Goal: Task Accomplishment & Management: Complete application form

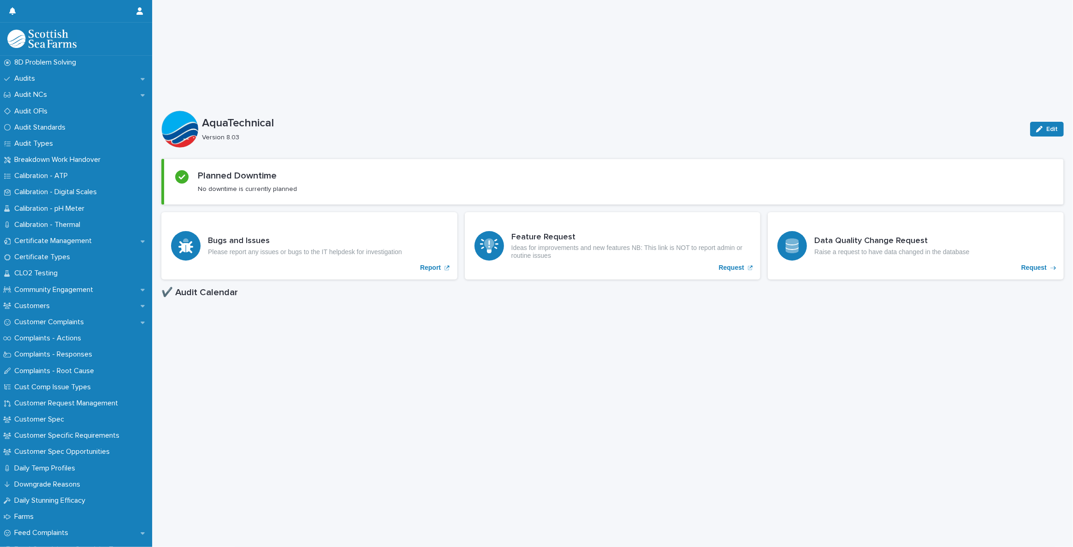
scroll to position [335, 0]
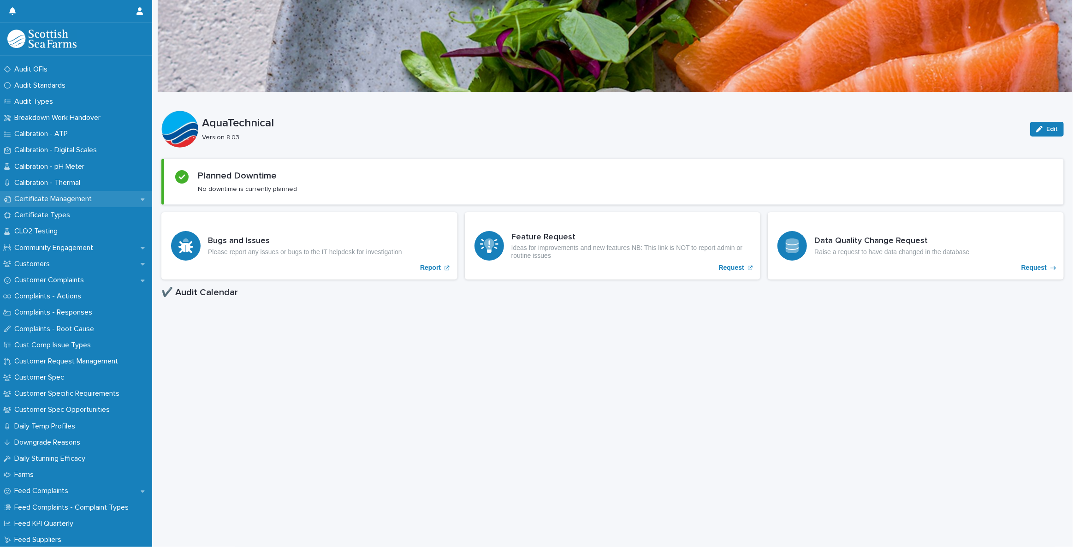
click at [64, 200] on p "Certificate Management" at bounding box center [55, 199] width 89 height 9
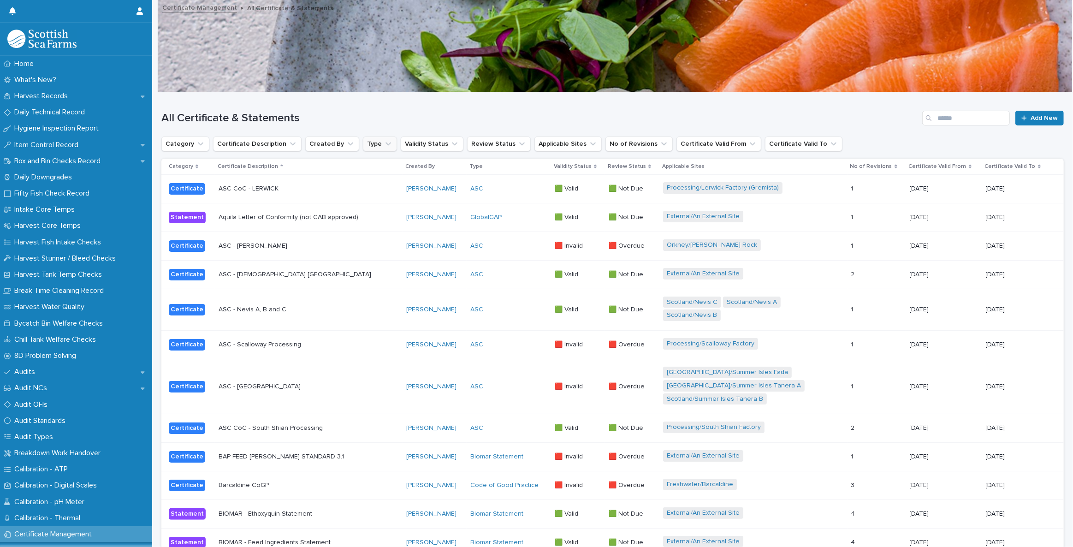
click at [367, 143] on button "Type" at bounding box center [380, 144] width 34 height 15
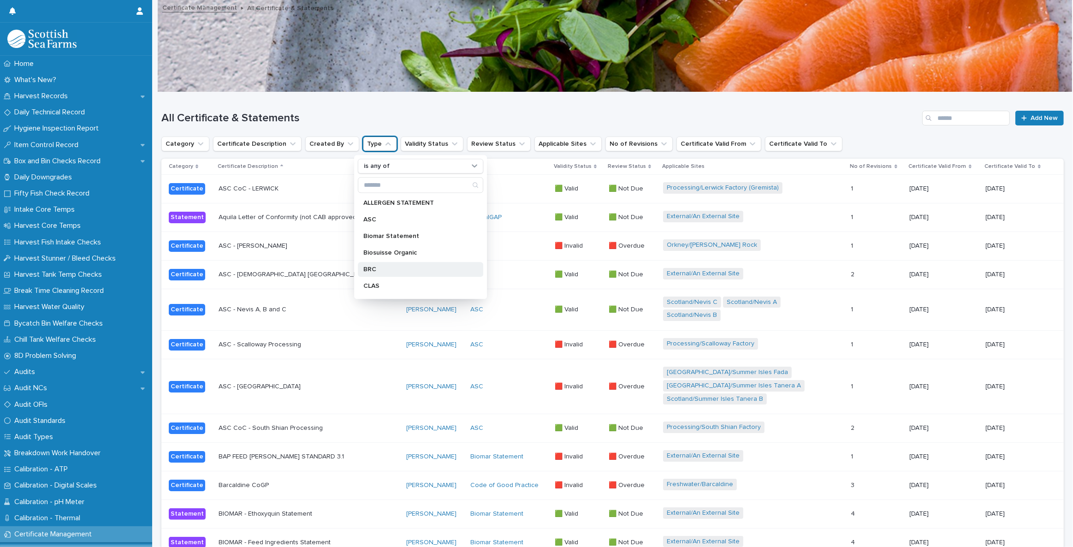
click at [385, 267] on p "BRC" at bounding box center [415, 269] width 105 height 6
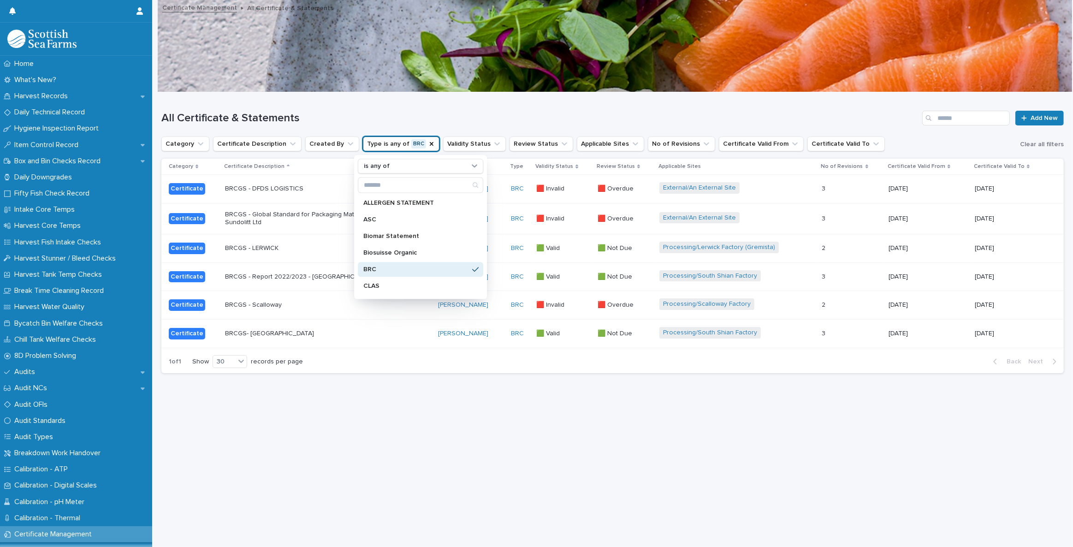
click at [437, 101] on div "All Certificate & Statements Add New" at bounding box center [612, 114] width 903 height 44
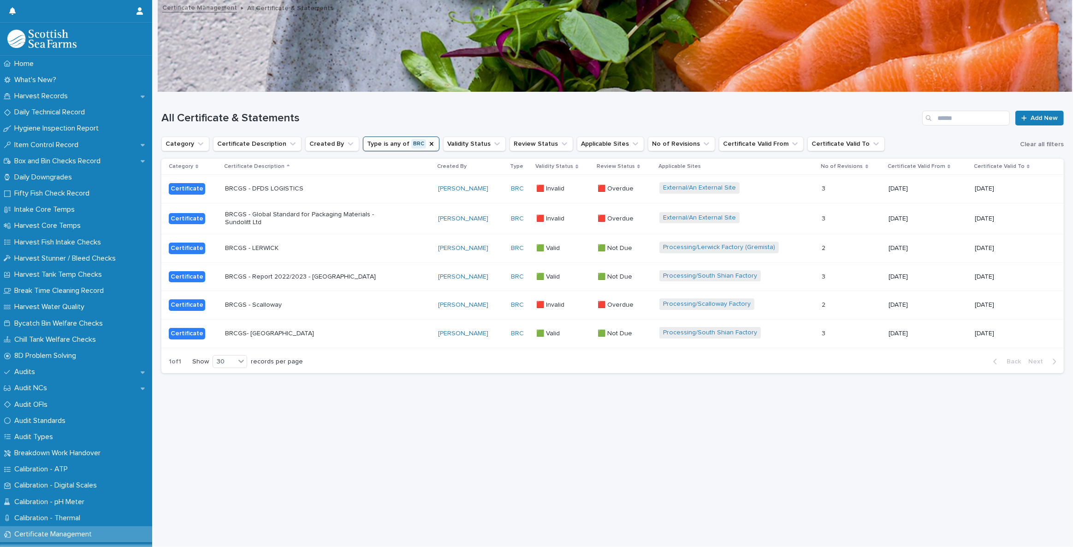
click at [262, 247] on p "BRCGS - LERWICK" at bounding box center [305, 248] width 161 height 8
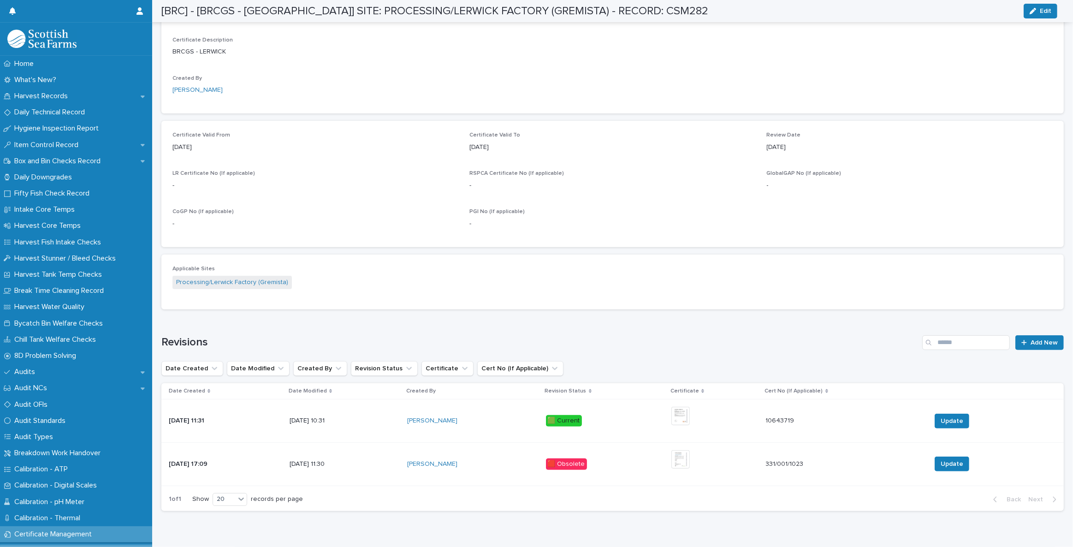
scroll to position [315, 0]
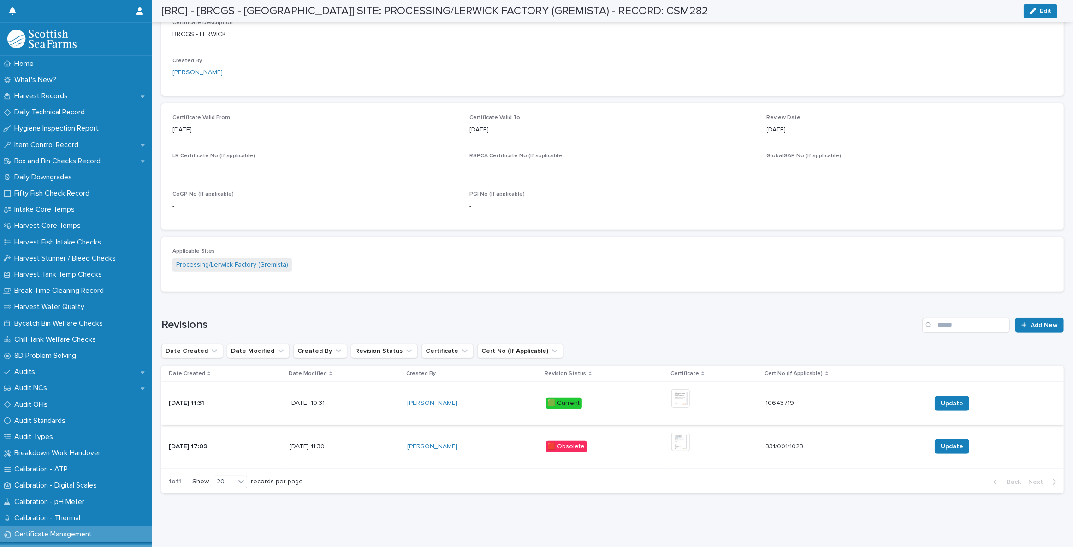
click at [686, 396] on img at bounding box center [680, 398] width 18 height 18
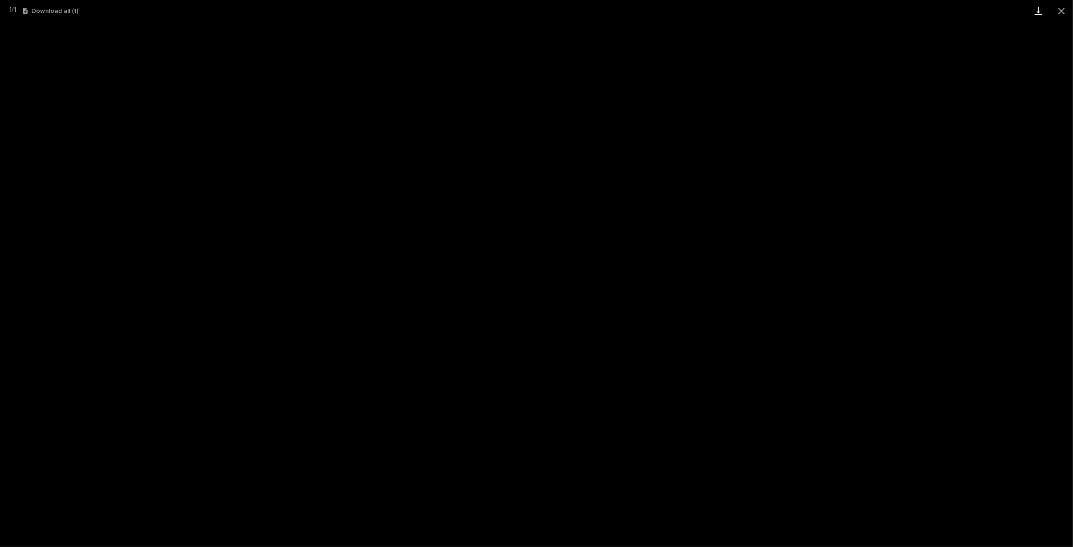
click at [1037, 7] on link "Download" at bounding box center [1038, 11] width 23 height 22
click at [1064, 10] on button "Close gallery" at bounding box center [1061, 11] width 23 height 22
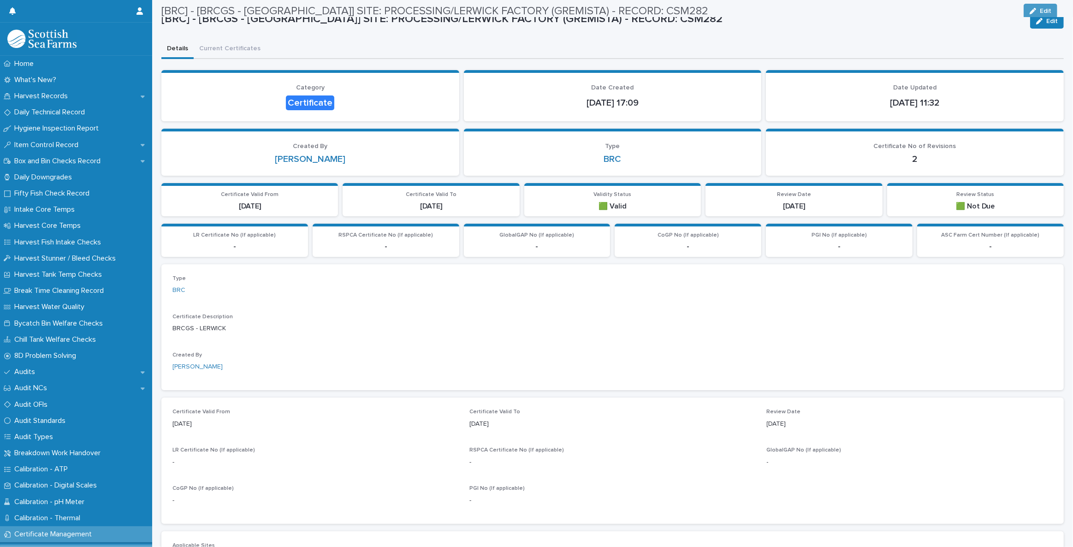
scroll to position [0, 0]
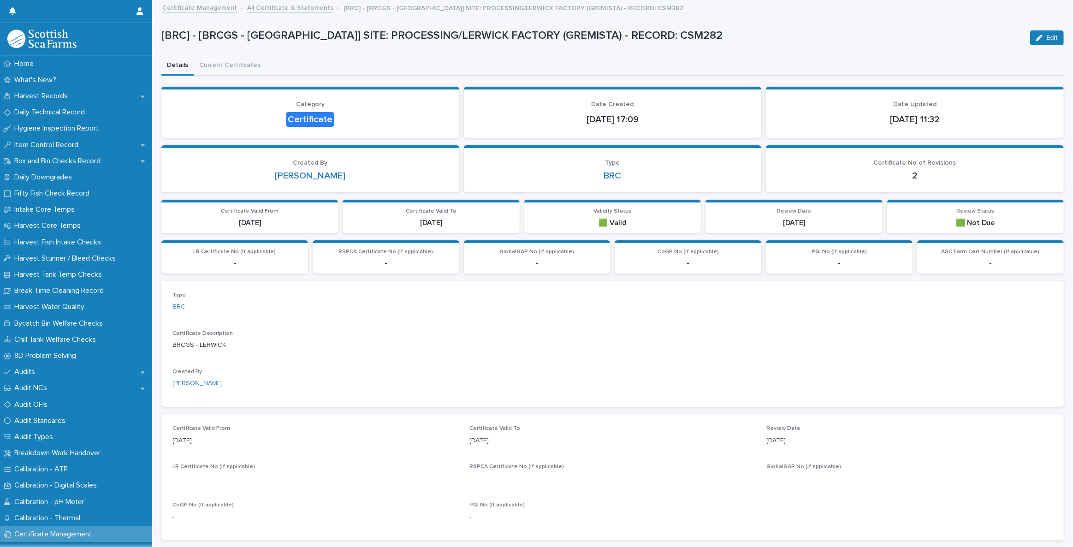
click at [317, 9] on link "All Certificate & Statements" at bounding box center [290, 7] width 86 height 11
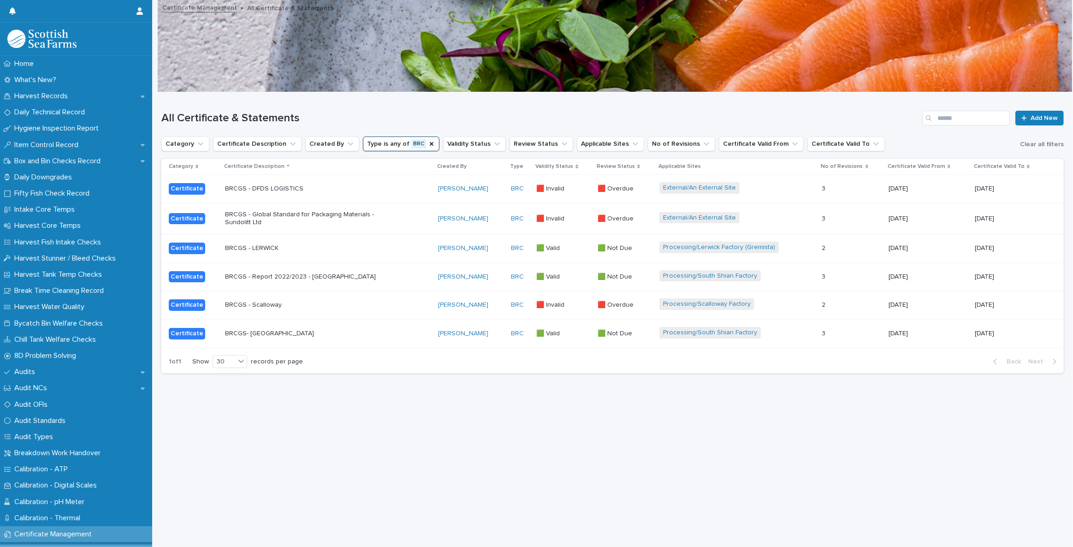
click at [268, 331] on p "BRCGS- [GEOGRAPHIC_DATA]" at bounding box center [305, 334] width 161 height 8
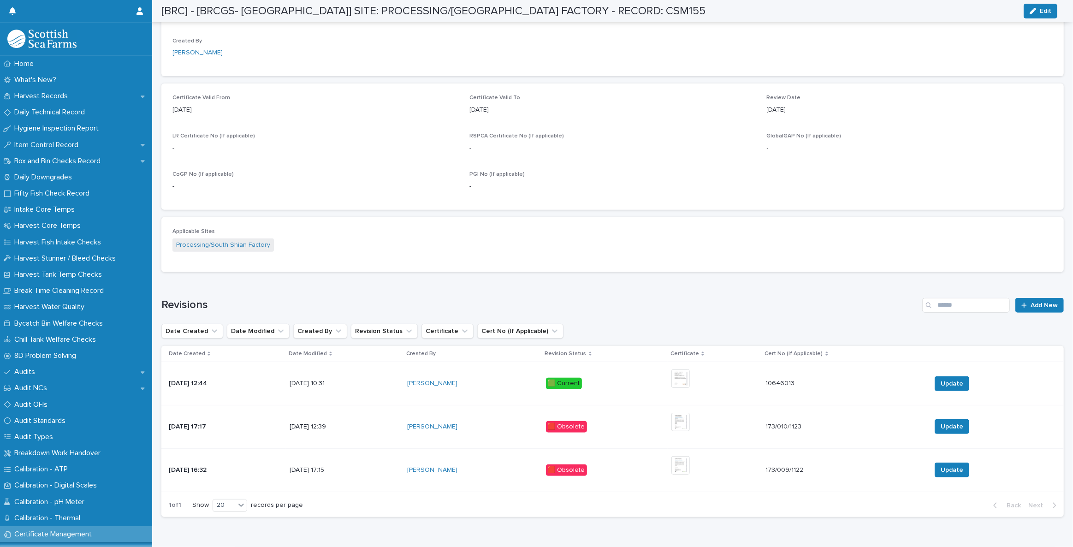
scroll to position [358, 0]
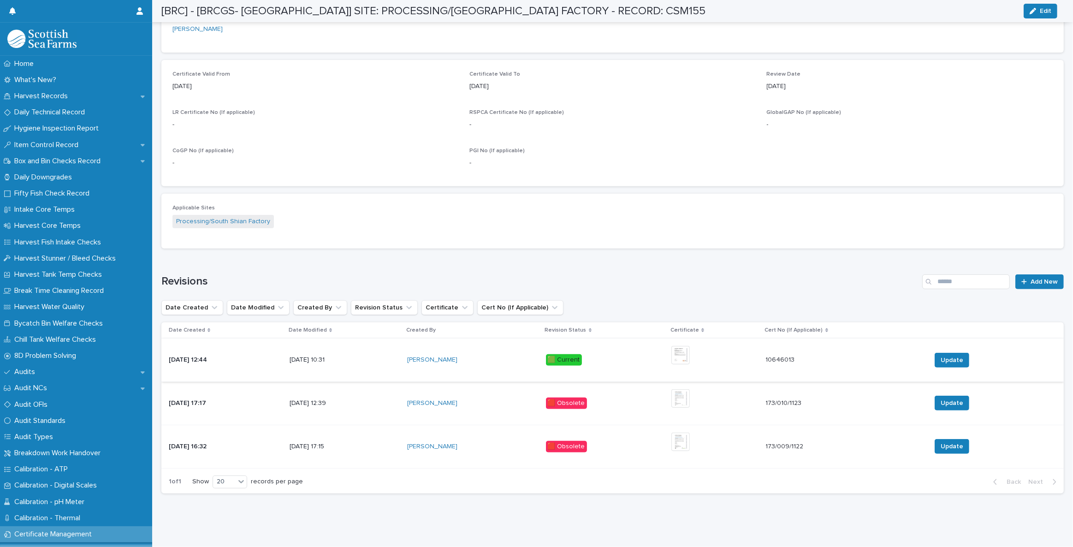
click at [690, 352] on img at bounding box center [680, 355] width 18 height 18
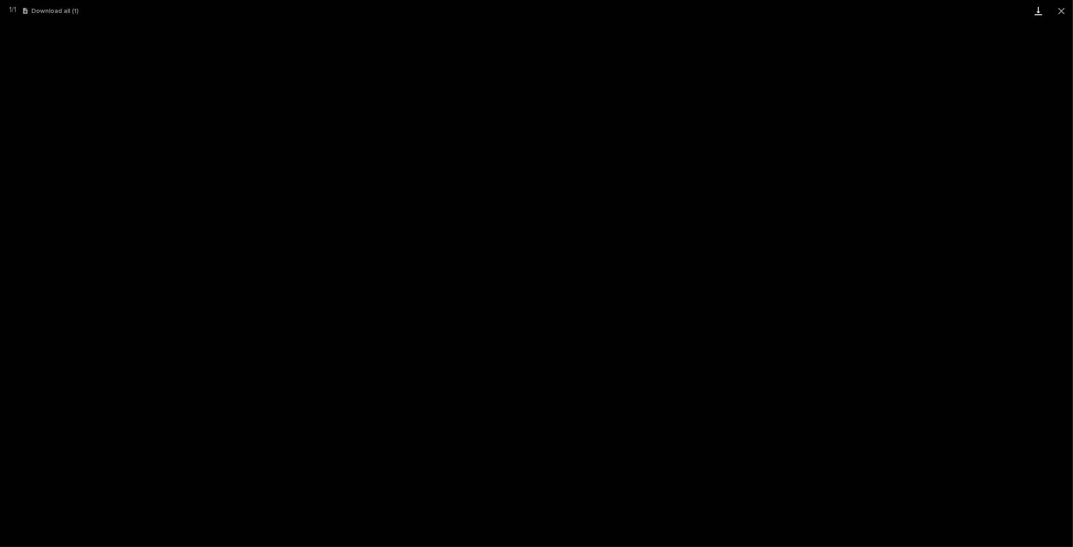
click at [1038, 12] on link "Download" at bounding box center [1038, 11] width 23 height 22
click at [1065, 6] on button "Close gallery" at bounding box center [1061, 11] width 23 height 22
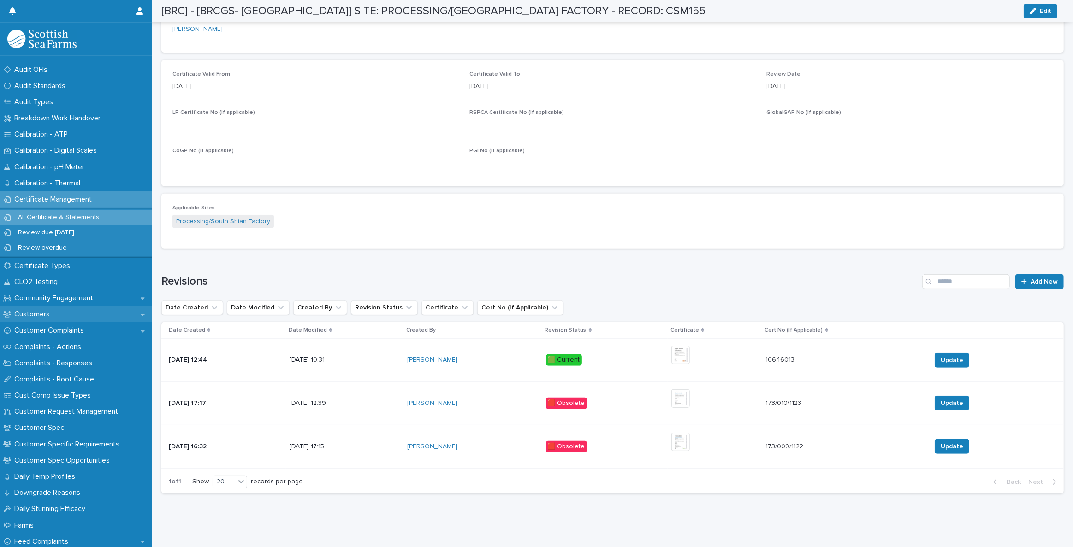
scroll to position [335, 0]
click at [96, 405] on div "Customer Request Management" at bounding box center [76, 411] width 152 height 16
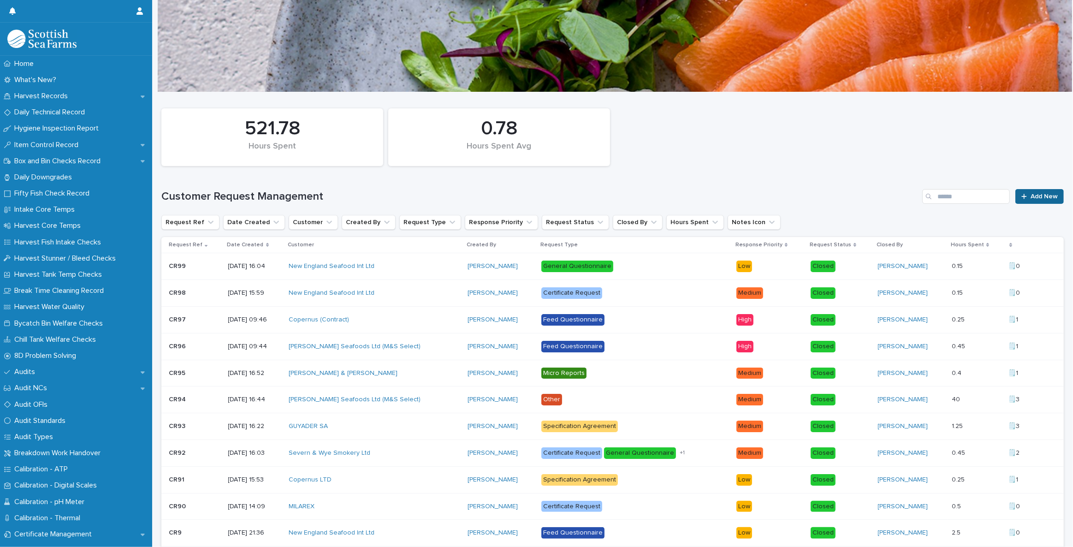
click at [1035, 192] on link "Add New" at bounding box center [1040, 196] width 48 height 15
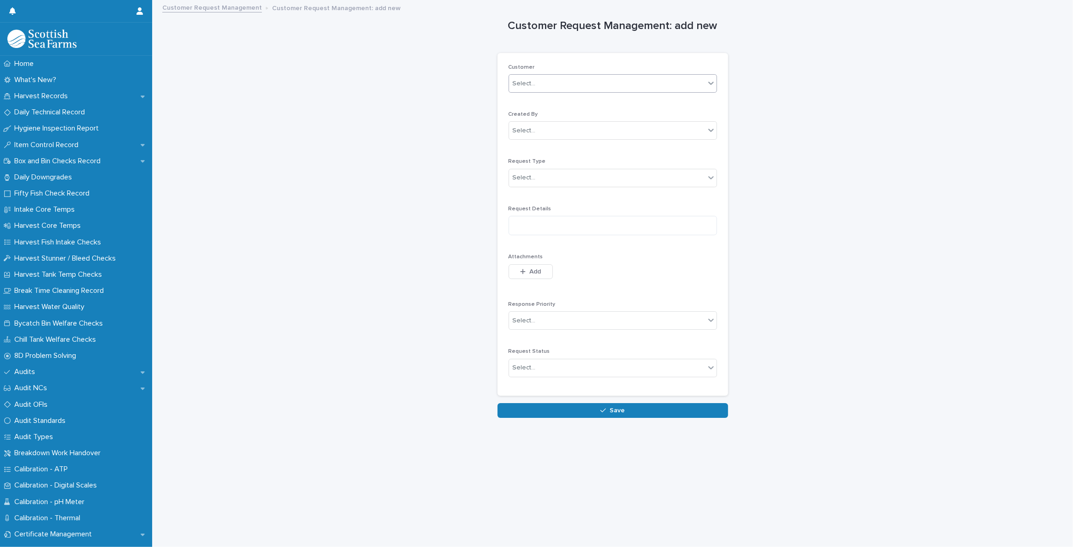
click at [583, 82] on div "Select..." at bounding box center [607, 83] width 196 height 15
click at [578, 82] on div "Select..." at bounding box center [607, 83] width 196 height 15
type input "****"
click at [549, 135] on div "Kingsway Fish Co" at bounding box center [610, 133] width 208 height 16
click at [546, 129] on div "Select..." at bounding box center [607, 130] width 196 height 15
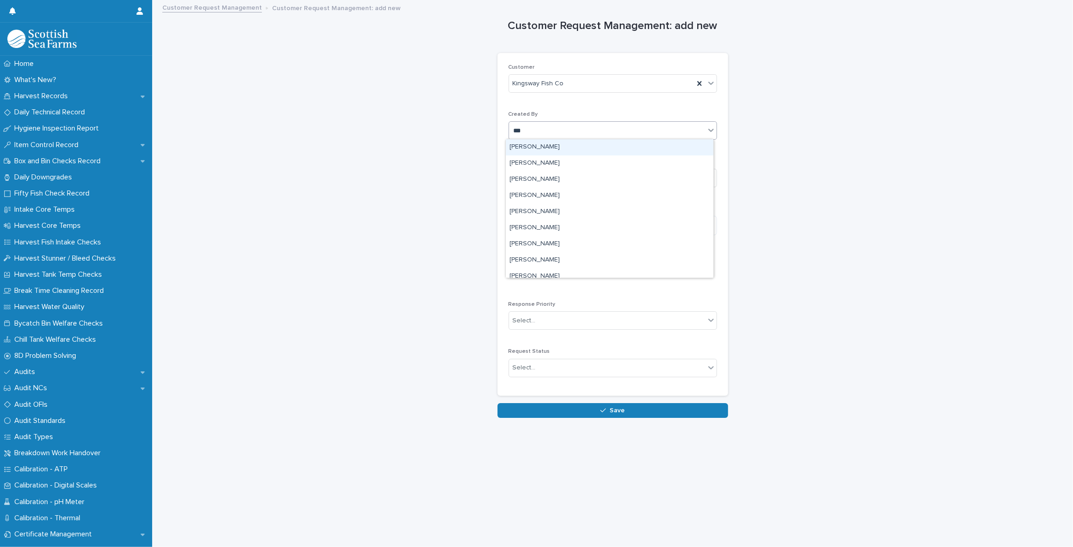
type input "****"
click at [553, 148] on div "[PERSON_NAME]" at bounding box center [610, 147] width 208 height 16
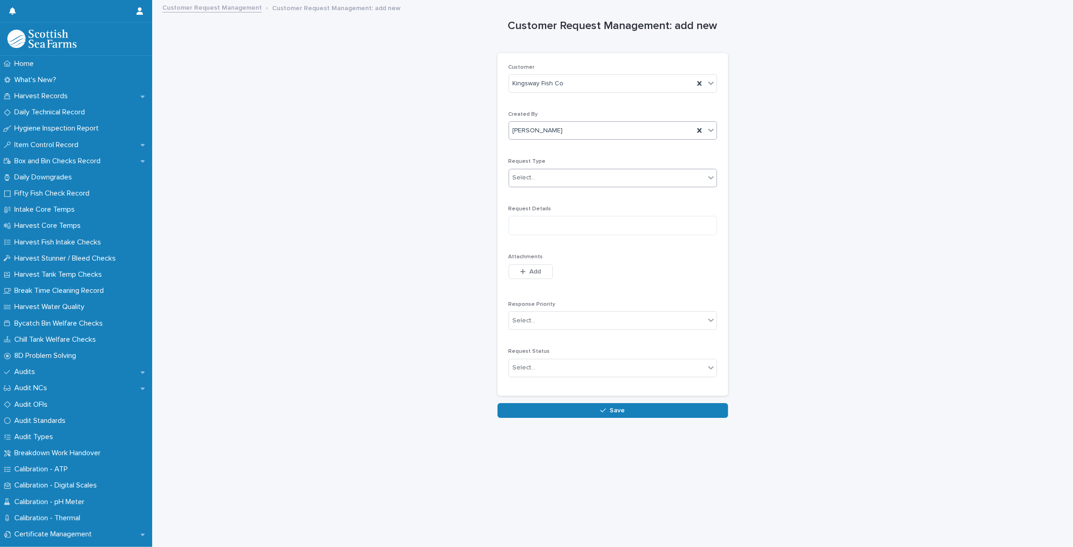
click at [543, 173] on div "Select..." at bounding box center [607, 177] width 196 height 15
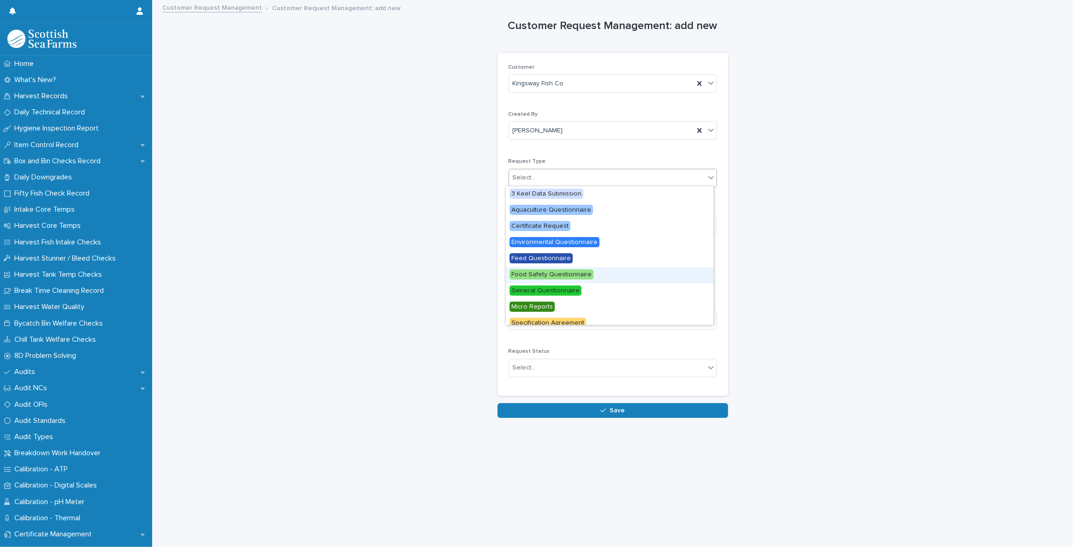
scroll to position [39, 0]
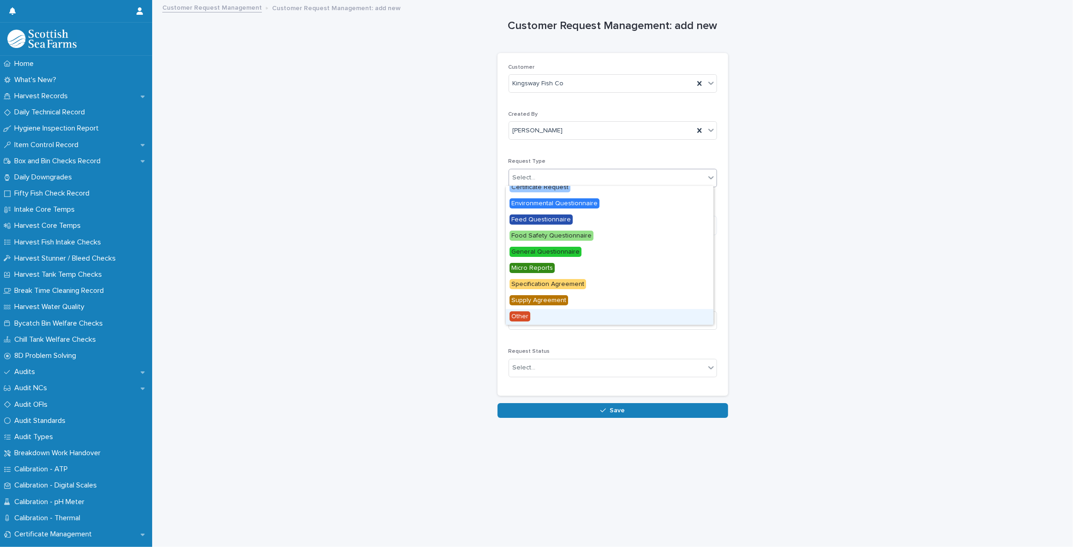
click at [555, 309] on div "Other" at bounding box center [610, 317] width 208 height 16
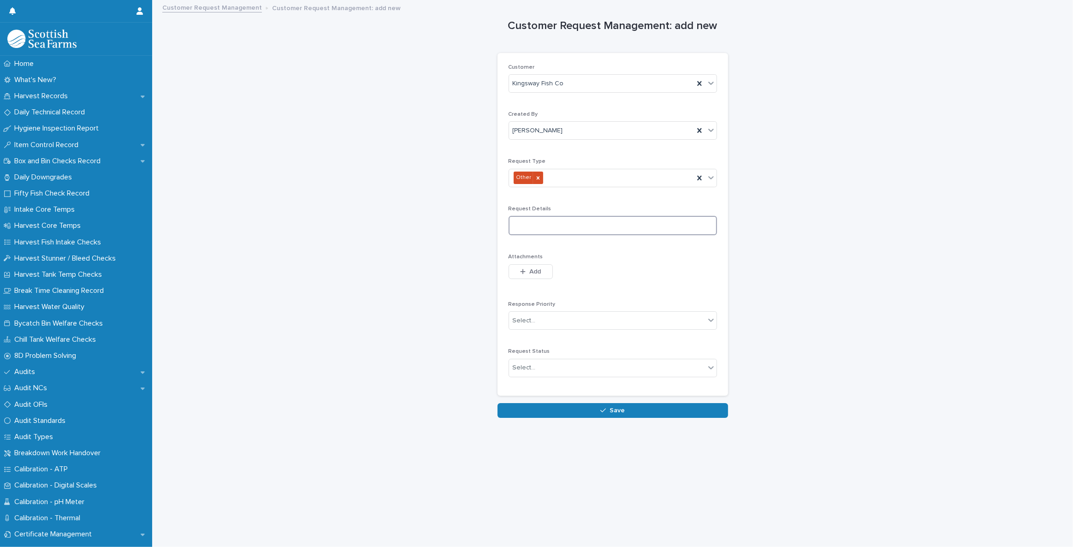
click at [558, 226] on textarea at bounding box center [613, 225] width 208 height 19
type textarea "**********"
click at [558, 319] on div "Select..." at bounding box center [607, 320] width 196 height 15
drag, startPoint x: 539, startPoint y: 351, endPoint x: 558, endPoint y: 356, distance: 19.3
click at [539, 350] on div "Medium" at bounding box center [610, 353] width 208 height 16
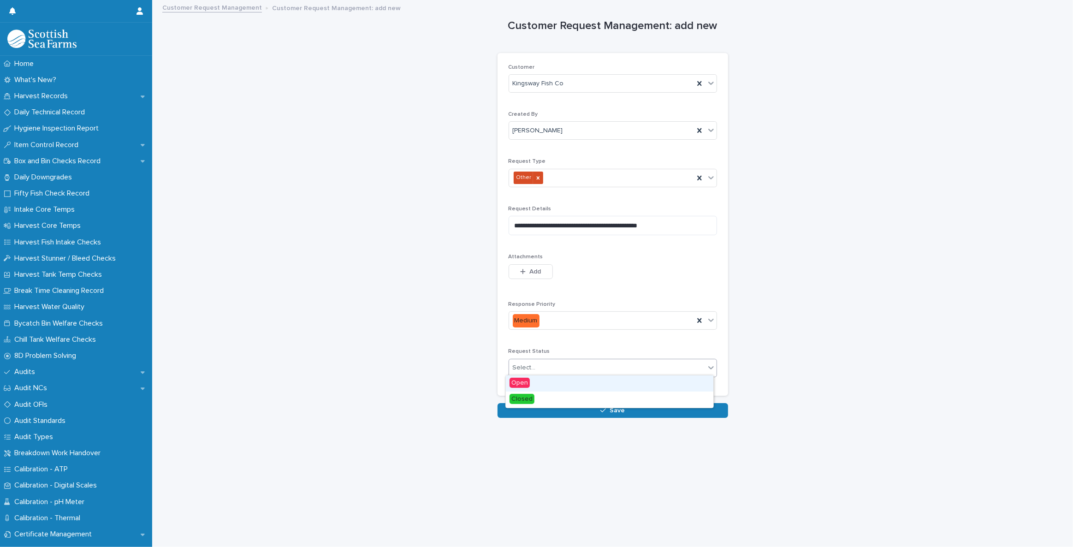
click at [582, 368] on div "Select..." at bounding box center [607, 367] width 196 height 15
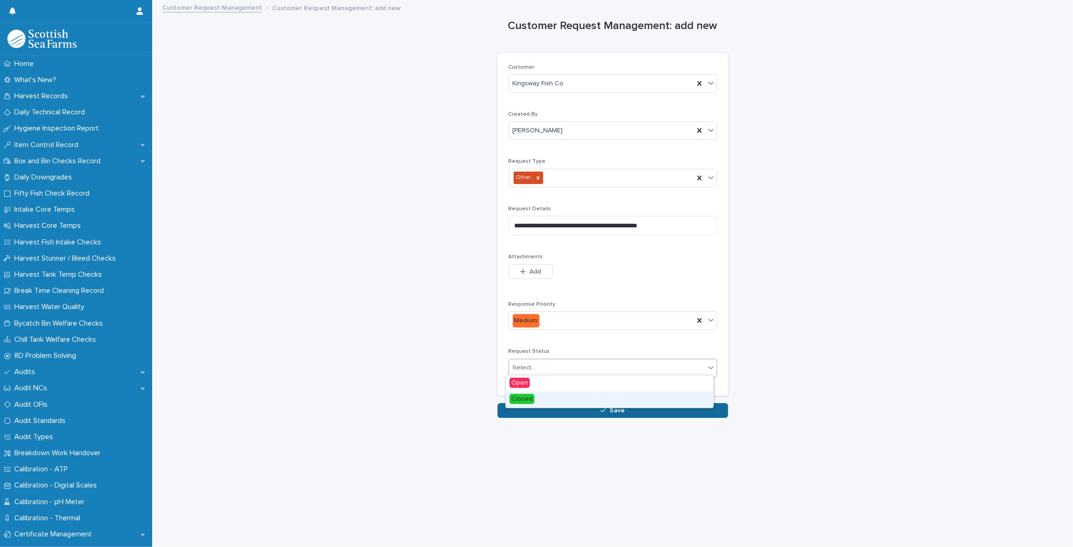
drag, startPoint x: 553, startPoint y: 390, endPoint x: 558, endPoint y: 402, distance: 12.6
click at [547, 398] on div "Closed" at bounding box center [610, 400] width 208 height 16
click at [576, 408] on button "Save" at bounding box center [613, 410] width 231 height 15
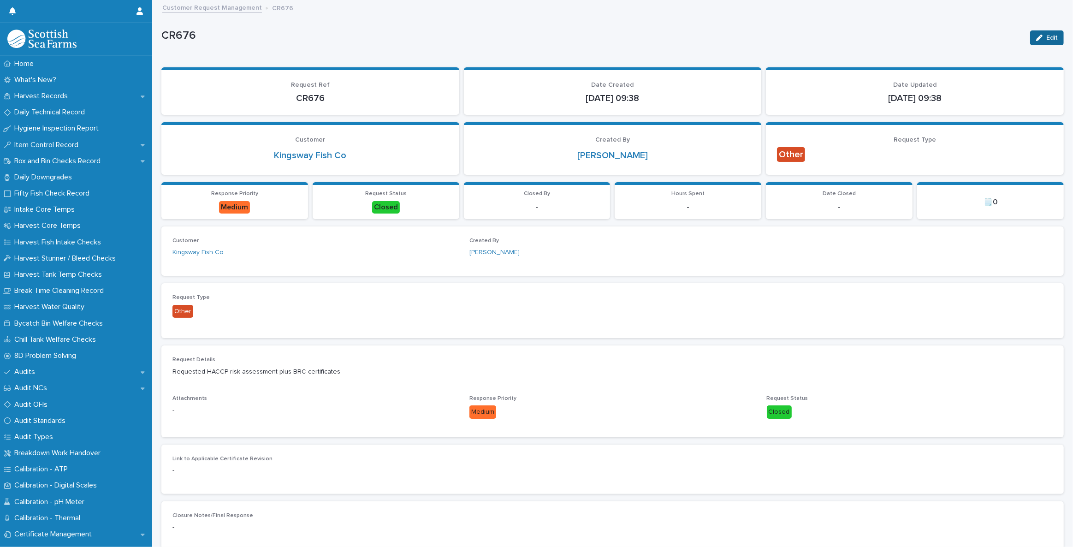
click at [1030, 40] on button "Edit" at bounding box center [1047, 37] width 34 height 15
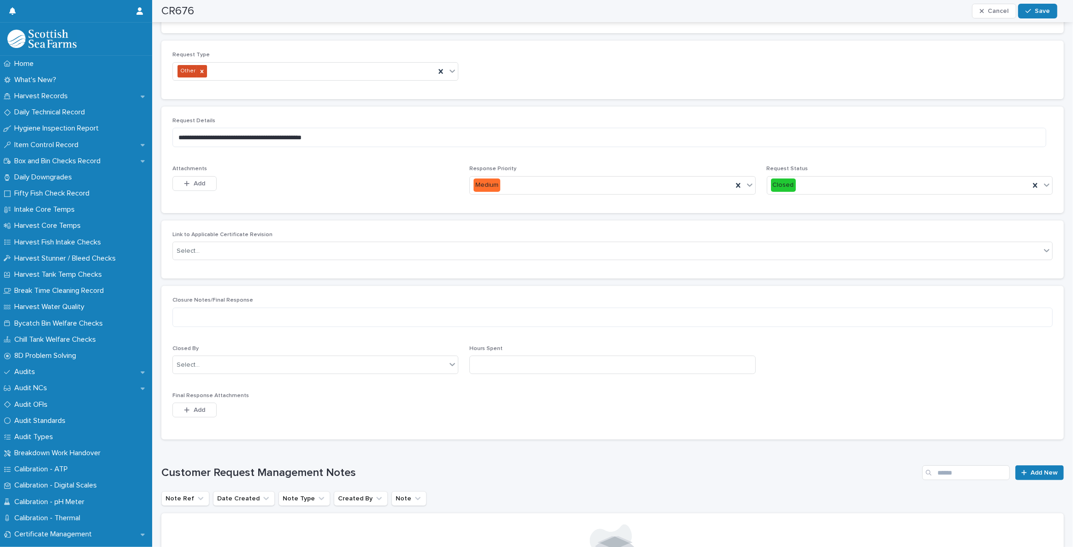
scroll to position [335, 0]
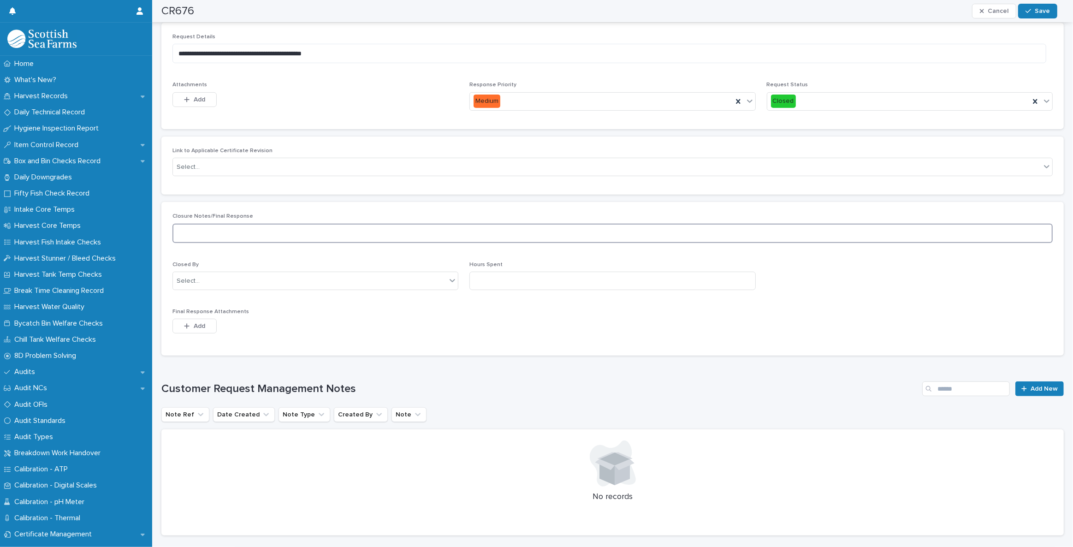
click at [296, 231] on textarea at bounding box center [612, 233] width 880 height 19
type textarea "**********"
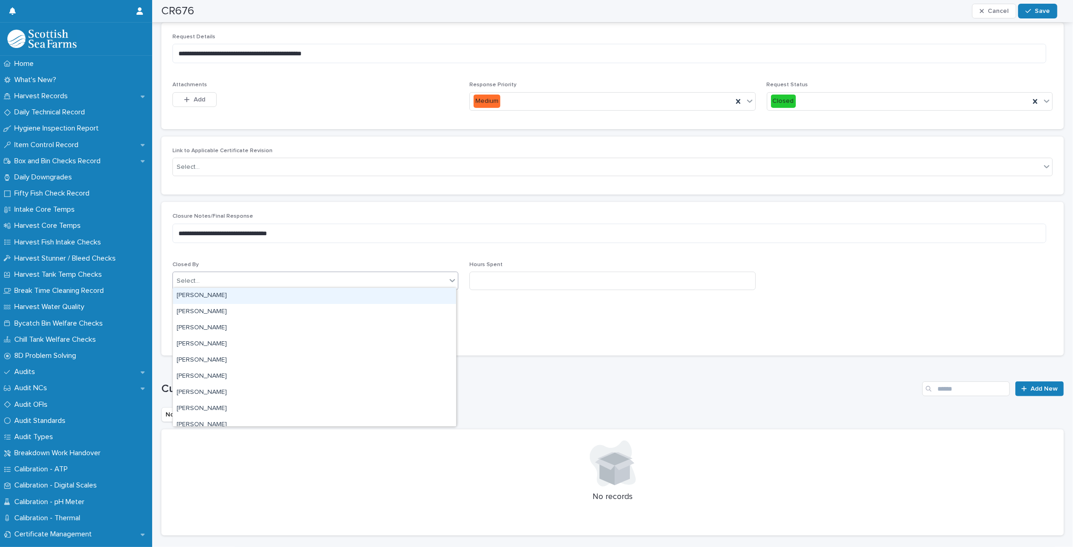
click at [282, 281] on div "Select..." at bounding box center [309, 280] width 273 height 15
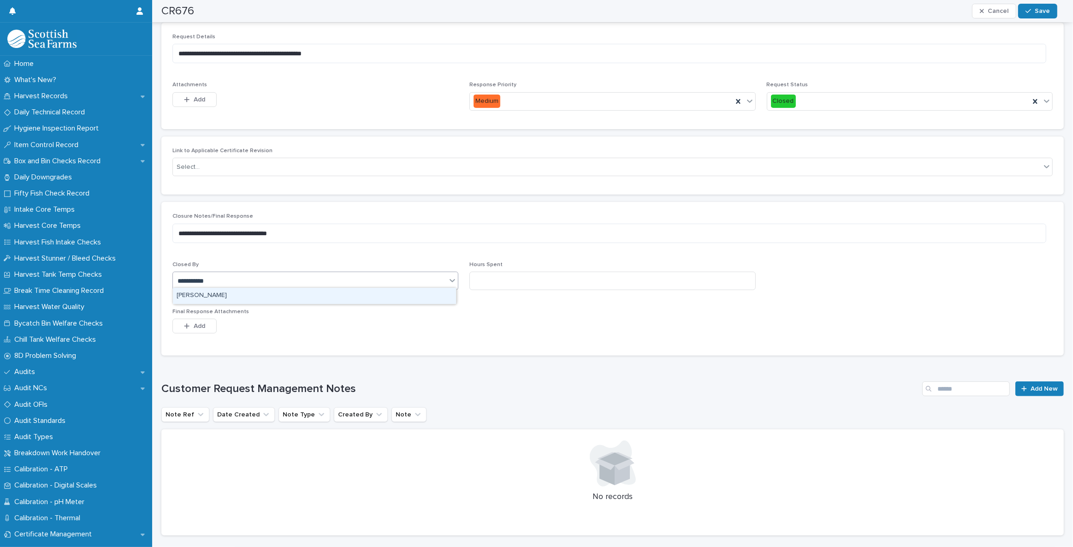
type input "**********"
click at [269, 292] on div "[PERSON_NAME]" at bounding box center [314, 296] width 283 height 16
click at [500, 274] on input at bounding box center [612, 281] width 286 height 18
type input "***"
click at [196, 323] on span "Add" at bounding box center [200, 326] width 12 height 6
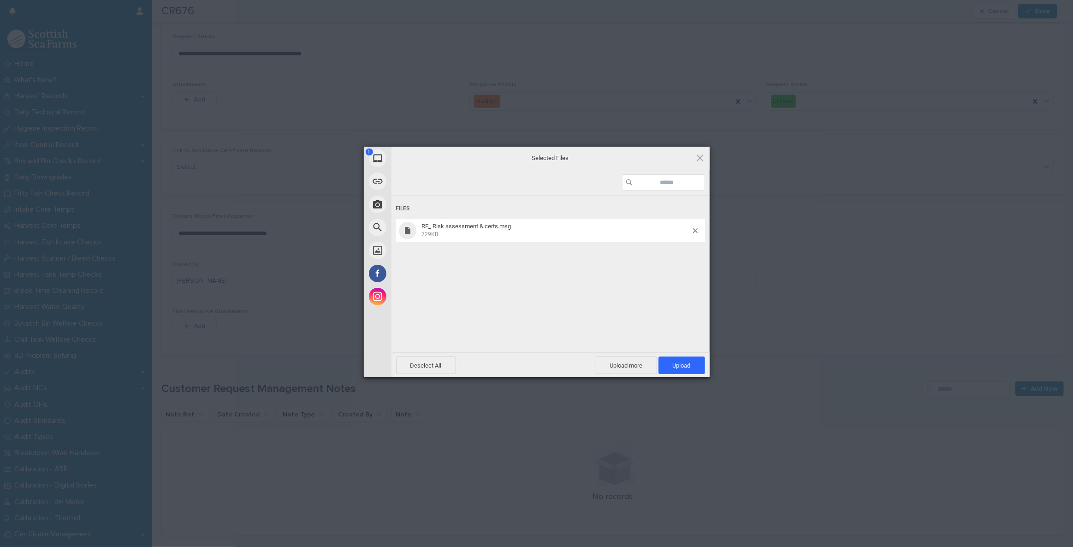
click at [708, 366] on div "Deselect All Upload more Upload 1" at bounding box center [551, 364] width 318 height 25
click at [699, 366] on span "Upload 1" at bounding box center [682, 365] width 47 height 18
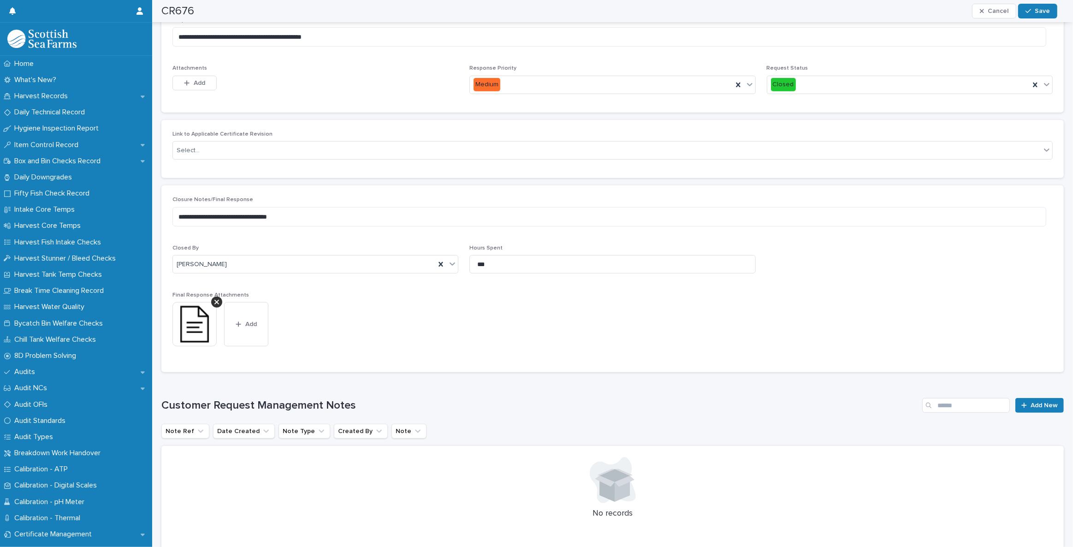
scroll to position [143, 0]
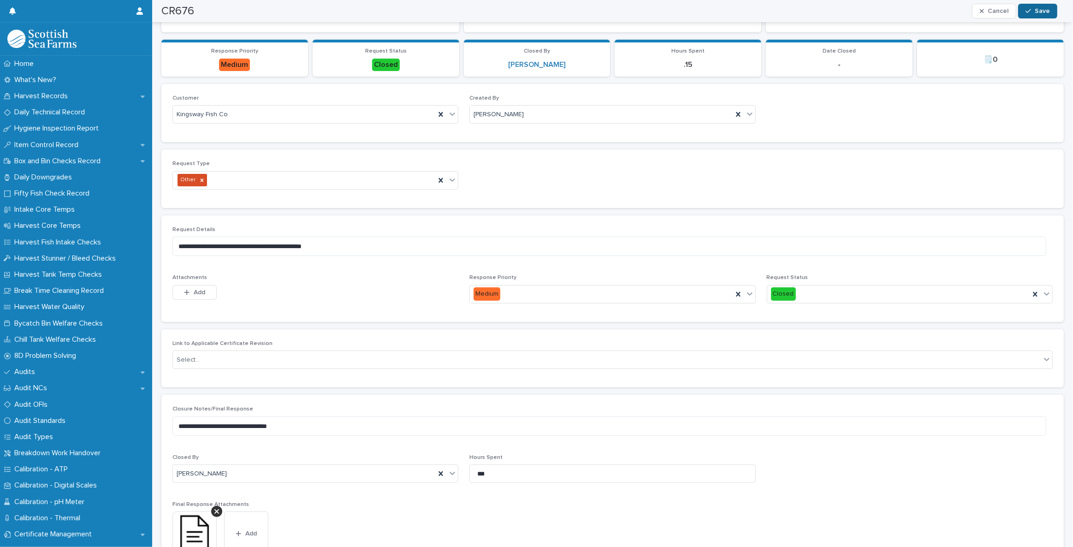
click at [1039, 9] on span "Save" at bounding box center [1042, 11] width 15 height 6
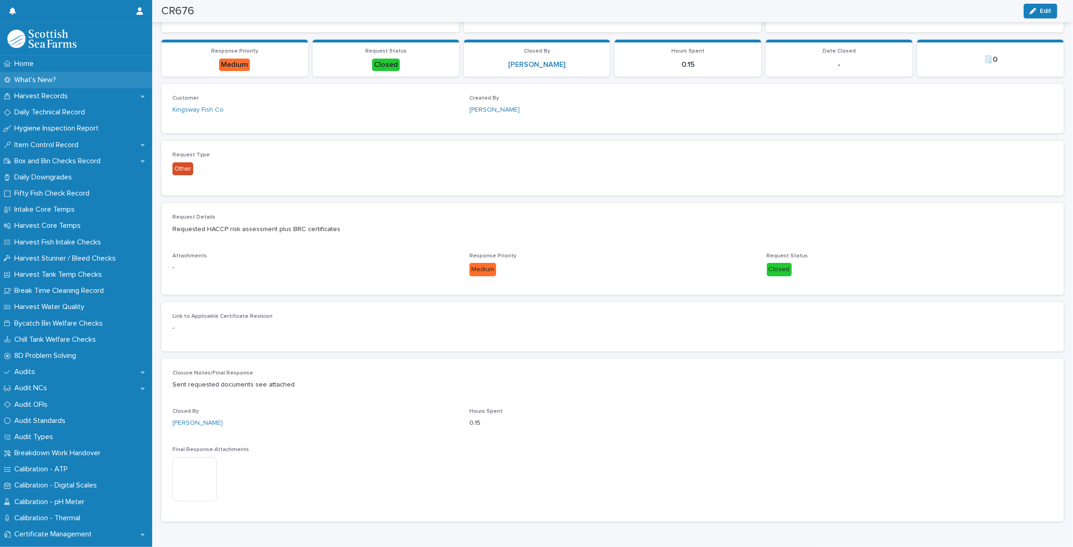
scroll to position [113, 0]
